Goal: Information Seeking & Learning: Learn about a topic

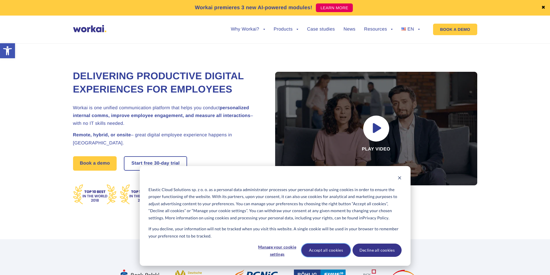
click at [312, 255] on button "Accept all cookies" at bounding box center [325, 250] width 49 height 13
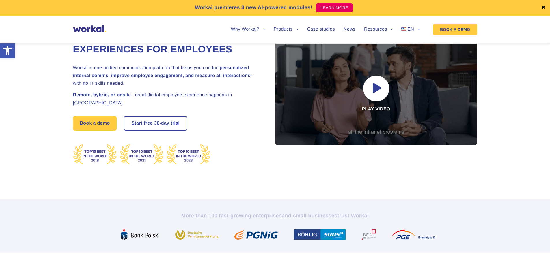
scroll to position [87, 0]
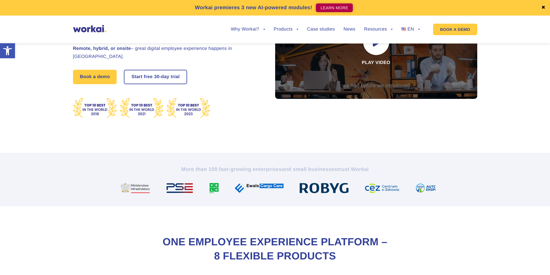
click at [319, 8] on link "LEARN MORE" at bounding box center [334, 7] width 37 height 9
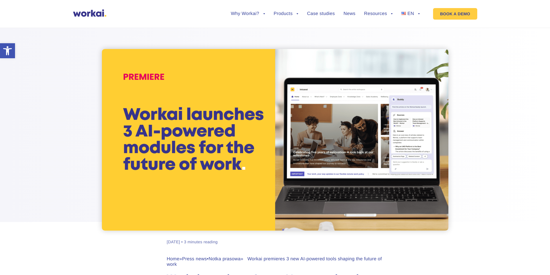
click at [242, 37] on div at bounding box center [275, 125] width 550 height 211
click at [382, 58] on img at bounding box center [275, 140] width 346 height 182
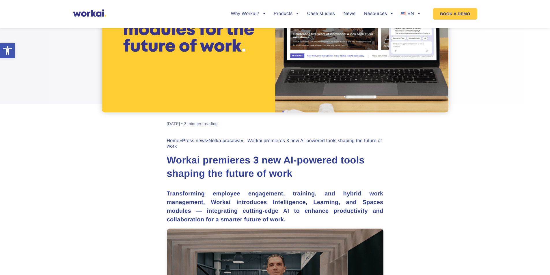
scroll to position [144, 0]
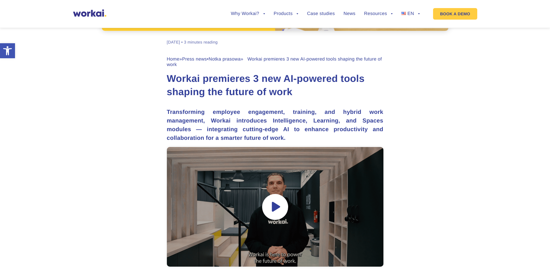
scroll to position [260, 0]
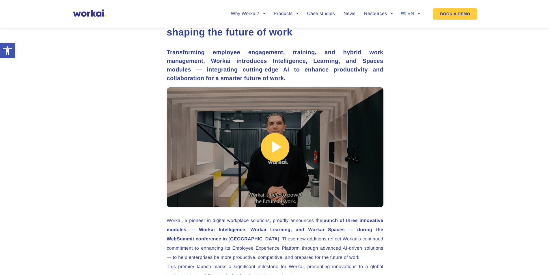
click at [264, 107] on link at bounding box center [275, 147] width 216 height 120
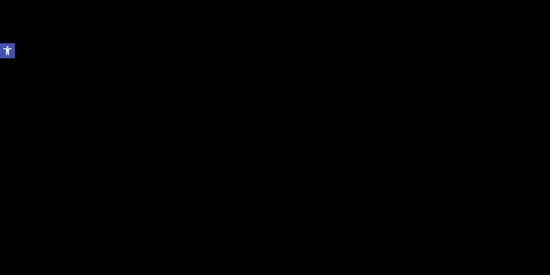
scroll to position [404, 0]
